Goal: Task Accomplishment & Management: Manage account settings

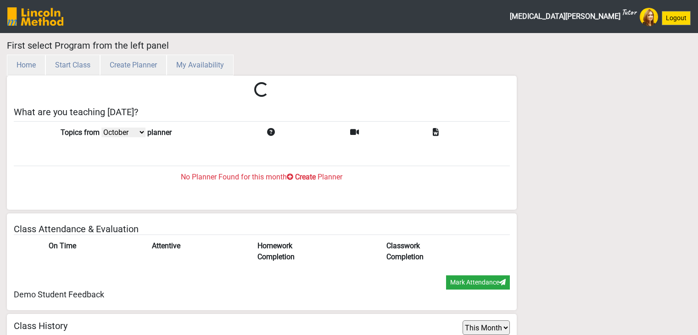
select select "month"
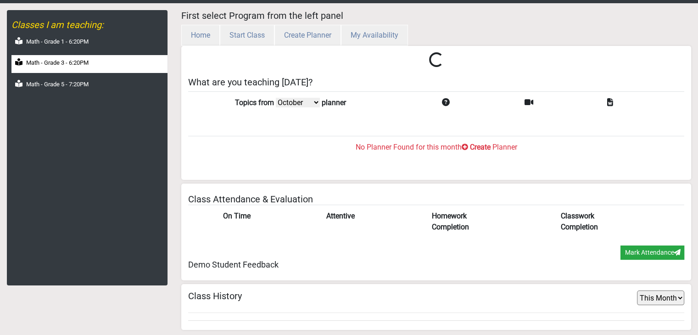
click at [80, 68] on div "Math - Grade 3 - 6:20PM" at bounding box center [89, 64] width 156 height 18
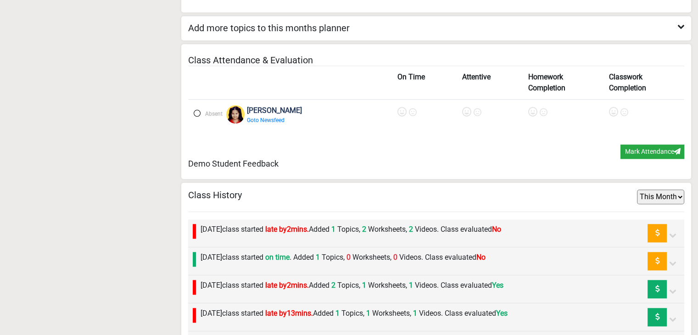
scroll to position [862, 0]
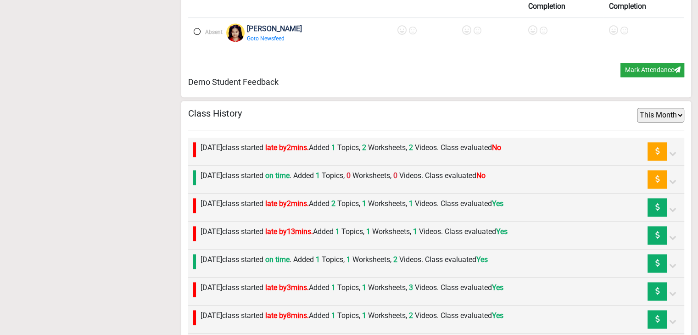
click at [335, 150] on span "1" at bounding box center [332, 147] width 6 height 9
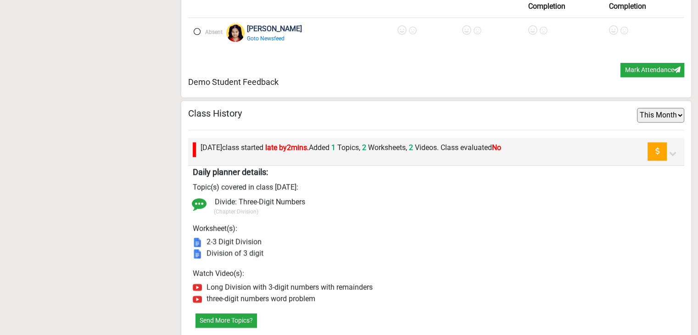
scroll to position [1046, 0]
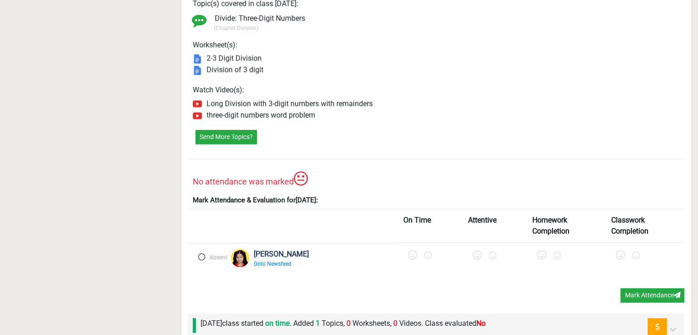
click at [200, 253] on label at bounding box center [201, 256] width 7 height 7
click at [409, 250] on icon at bounding box center [413, 254] width 9 height 9
click at [476, 251] on icon at bounding box center [480, 254] width 9 height 9
click at [541, 251] on icon at bounding box center [545, 254] width 9 height 9
click at [618, 251] on icon at bounding box center [622, 254] width 9 height 9
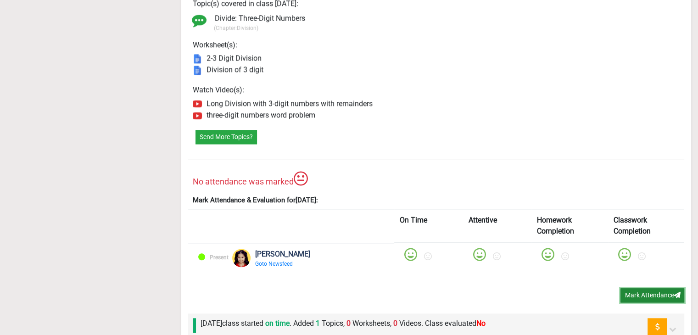
click at [641, 288] on button "Mark Attendance" at bounding box center [652, 295] width 64 height 14
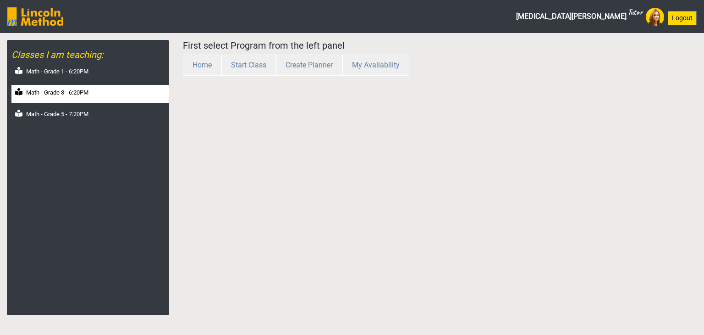
drag, startPoint x: 0, startPoint y: 0, endPoint x: 72, endPoint y: 93, distance: 117.4
click at [72, 93] on label "Math - Grade 3 - 6:20PM" at bounding box center [57, 92] width 62 height 9
select select "month"
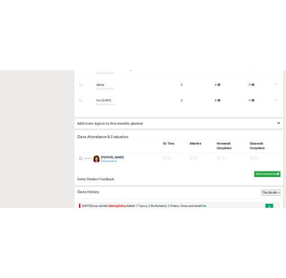
scroll to position [862, 0]
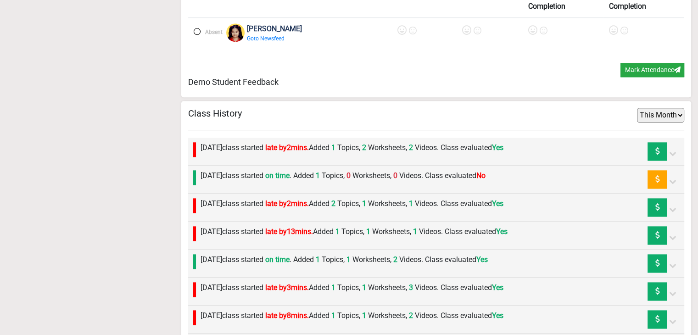
click at [299, 167] on div "Wednesday 8th October class started on time . Added 1 Topics, 0 Worksheets, 0 V…" at bounding box center [436, 180] width 496 height 28
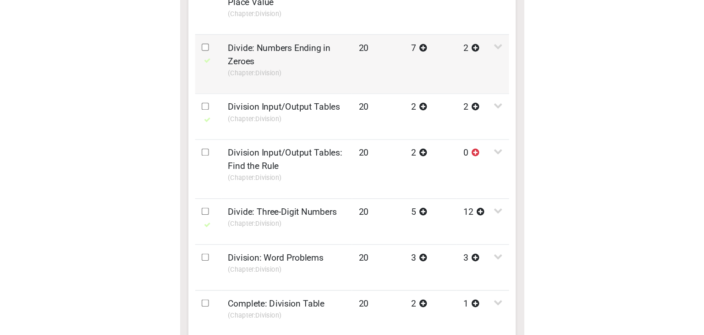
scroll to position [495, 0]
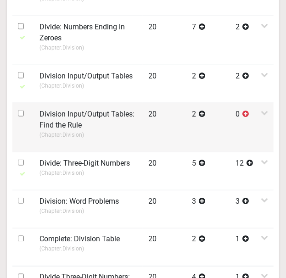
click at [104, 117] on label "Division Input/Output Tables: Find the Rule" at bounding box center [89, 120] width 98 height 22
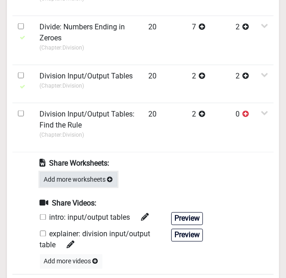
click at [87, 181] on button "Add more worksheets" at bounding box center [78, 179] width 77 height 14
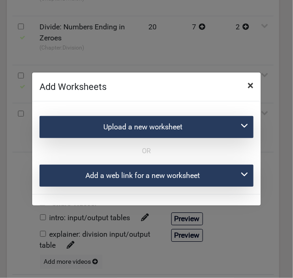
click at [251, 83] on span "×" at bounding box center [250, 85] width 6 height 13
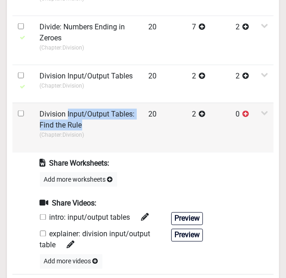
drag, startPoint x: 67, startPoint y: 112, endPoint x: 84, endPoint y: 125, distance: 21.4
click at [84, 125] on label "Division Input/Output Tables: Find the Rule" at bounding box center [89, 120] width 98 height 22
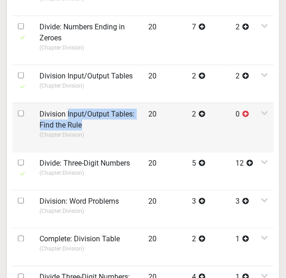
copy label "Input/Output Tables: Find the Rule"
click at [84, 125] on label "Division Input/Output Tables: Find the Rule" at bounding box center [89, 120] width 98 height 22
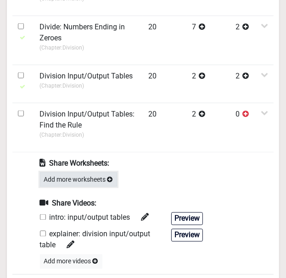
click at [84, 180] on button "Add more worksheets" at bounding box center [78, 179] width 77 height 14
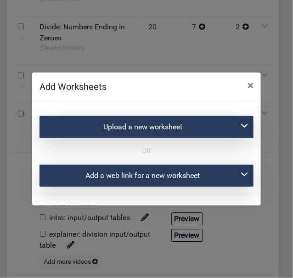
click at [113, 129] on div "Upload a new worksheet" at bounding box center [146, 127] width 214 height 22
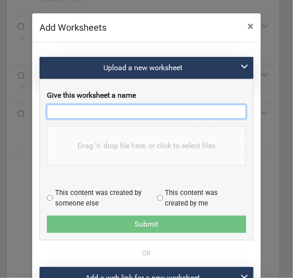
click at [109, 115] on input "text" at bounding box center [146, 112] width 199 height 14
paste input "Input/Output Tables: Find the Rule"
type input "Input/Output Tables: Find the Rule"
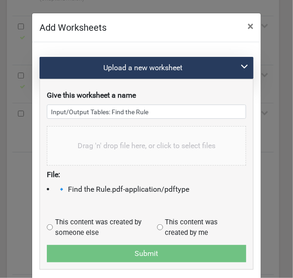
click at [47, 227] on input "radio" at bounding box center [50, 227] width 6 height 6
radio input "true"
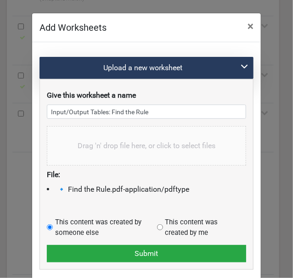
click at [157, 226] on input "radio" at bounding box center [160, 227] width 6 height 6
radio input "true"
radio input "false"
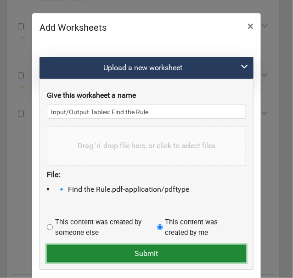
click at [148, 251] on button "Submit" at bounding box center [146, 253] width 199 height 17
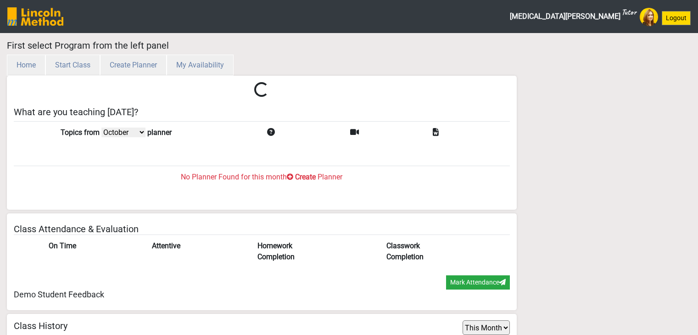
select select "month"
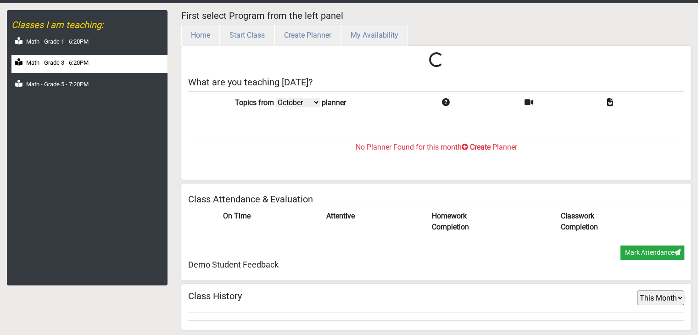
click at [70, 65] on label "Math - Grade 3 - 6:20PM" at bounding box center [57, 62] width 62 height 9
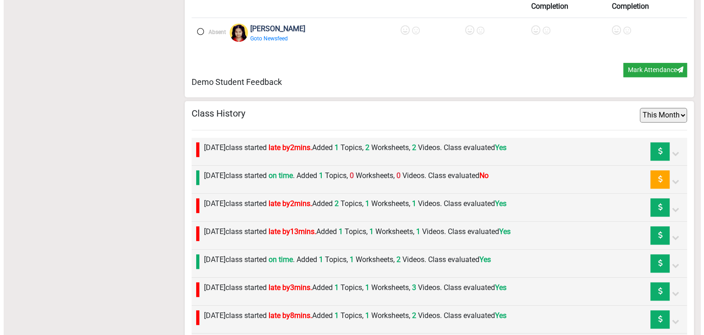
scroll to position [954, 0]
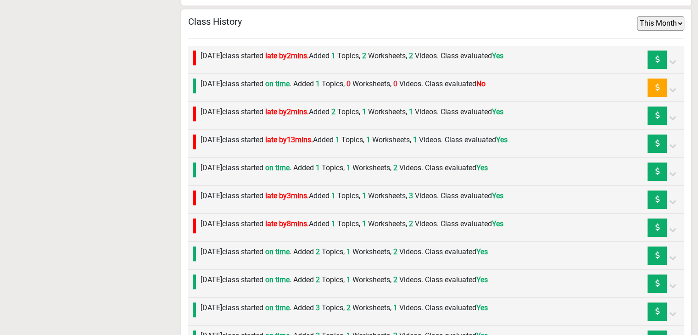
click at [300, 78] on label "[DATE] class started on time . Added 1 Topics, 0 Worksheets, 0 Videos. Class ev…" at bounding box center [342, 83] width 285 height 11
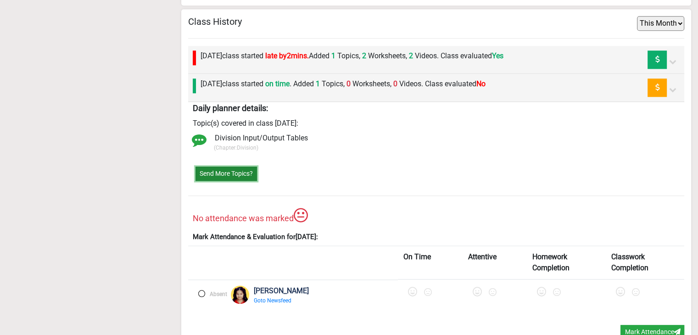
click at [231, 166] on button "Send More Topics?" at bounding box center [225, 173] width 61 height 14
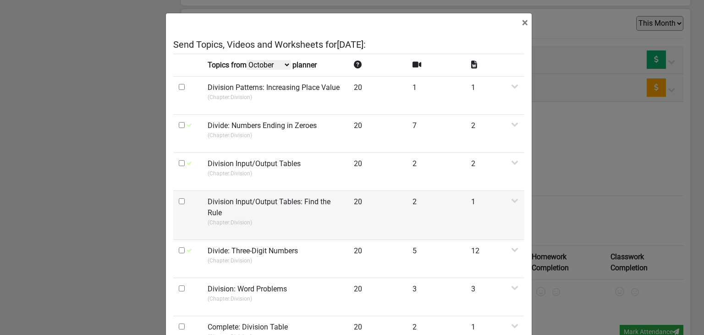
click at [179, 202] on input "checkbox" at bounding box center [182, 201] width 6 height 6
checkbox input "true"
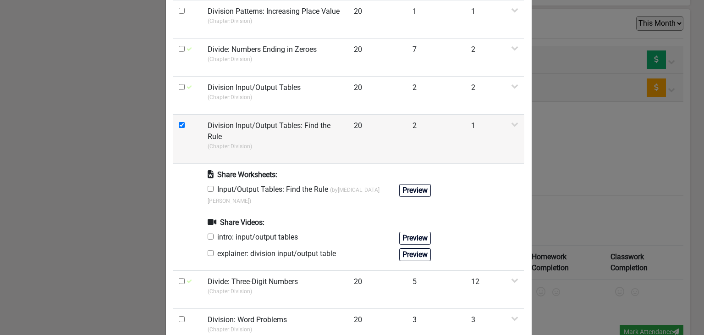
scroll to position [92, 0]
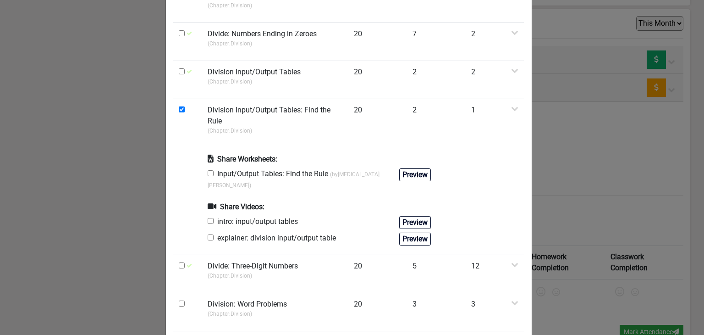
click at [208, 172] on input "checkbox" at bounding box center [211, 173] width 6 height 6
checkbox input "true"
click at [208, 218] on input "checkbox" at bounding box center [211, 221] width 6 height 6
checkbox input "true"
click at [208, 234] on input "checkbox" at bounding box center [211, 237] width 6 height 6
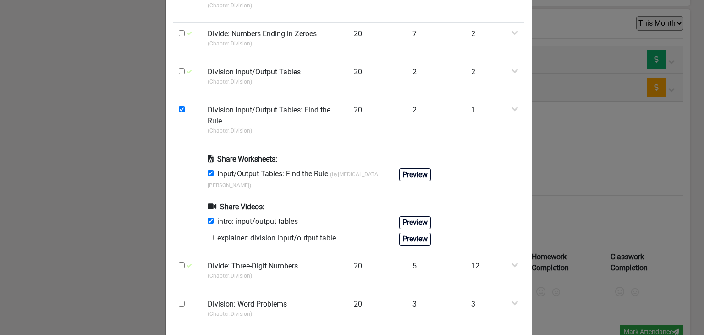
checkbox input "true"
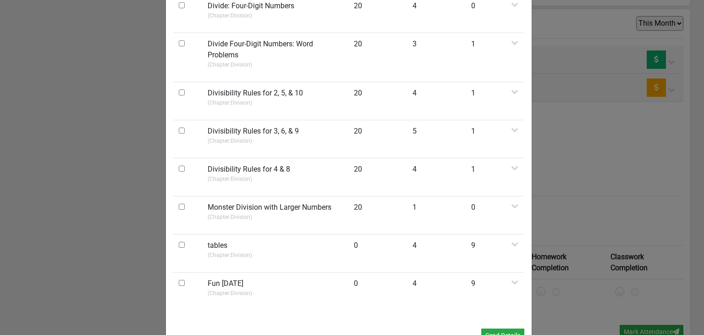
scroll to position [532, 0]
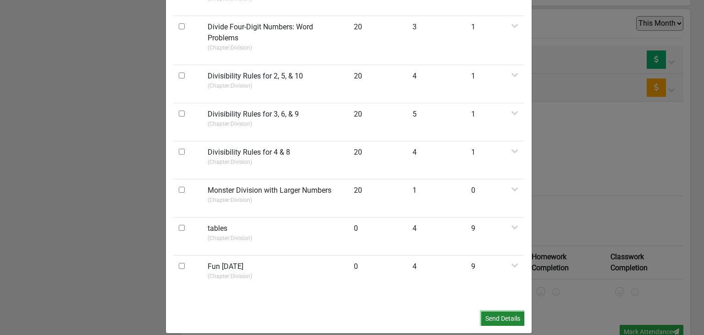
click at [499, 311] on button "Send Details" at bounding box center [503, 318] width 43 height 14
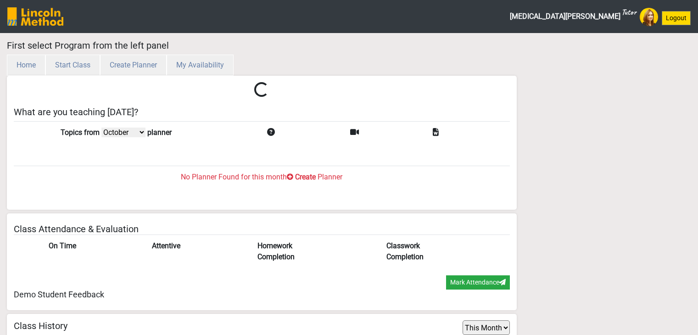
select select "month"
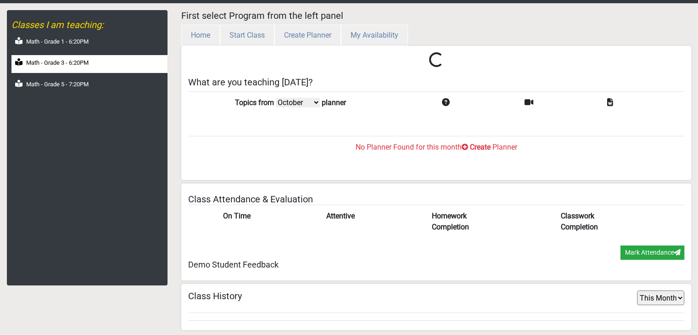
click at [68, 69] on div "Math - Grade 3 - 6:20PM" at bounding box center [89, 64] width 156 height 18
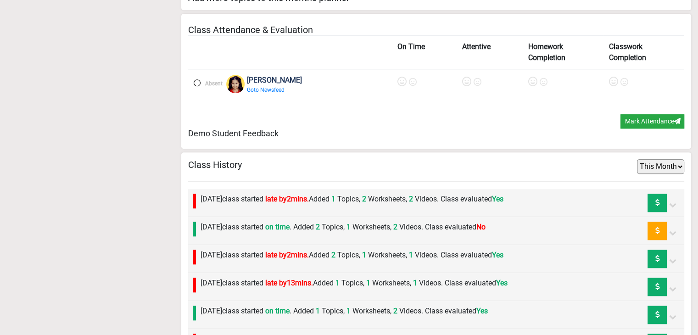
scroll to position [862, 0]
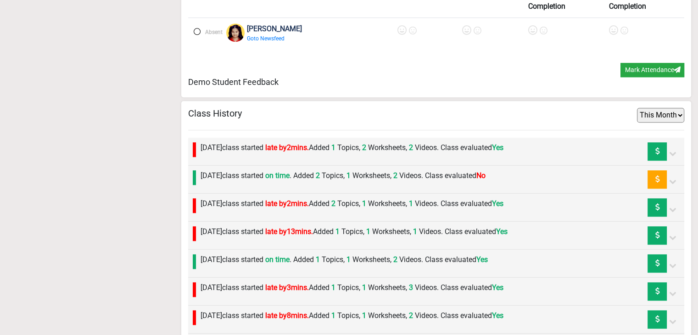
click at [252, 166] on div "Wednesday 8th October class started on time . Added 2 Topics, 1 Worksheets, 2 V…" at bounding box center [436, 180] width 496 height 28
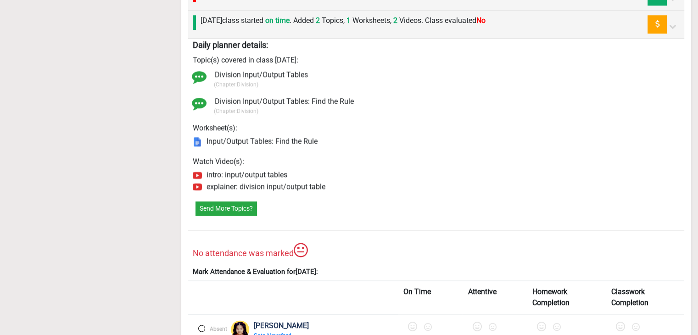
scroll to position [1046, 0]
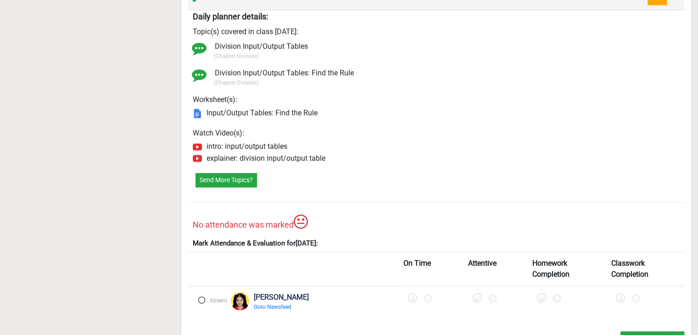
click at [201, 296] on label at bounding box center [201, 299] width 7 height 7
click at [409, 296] on icon at bounding box center [413, 298] width 9 height 9
click at [476, 294] on icon at bounding box center [480, 298] width 9 height 9
click at [541, 296] on icon at bounding box center [545, 298] width 9 height 9
click at [618, 294] on icon at bounding box center [622, 298] width 9 height 9
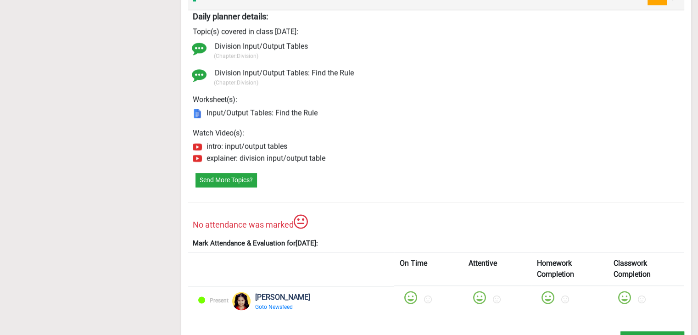
click at [635, 326] on div "On Time Attentive Homework Completion Classwork Completion Present Zaimal Ali G…" at bounding box center [436, 291] width 496 height 79
click at [632, 331] on button "Mark Attendance" at bounding box center [652, 338] width 64 height 14
